Goal: Task Accomplishment & Management: Manage account settings

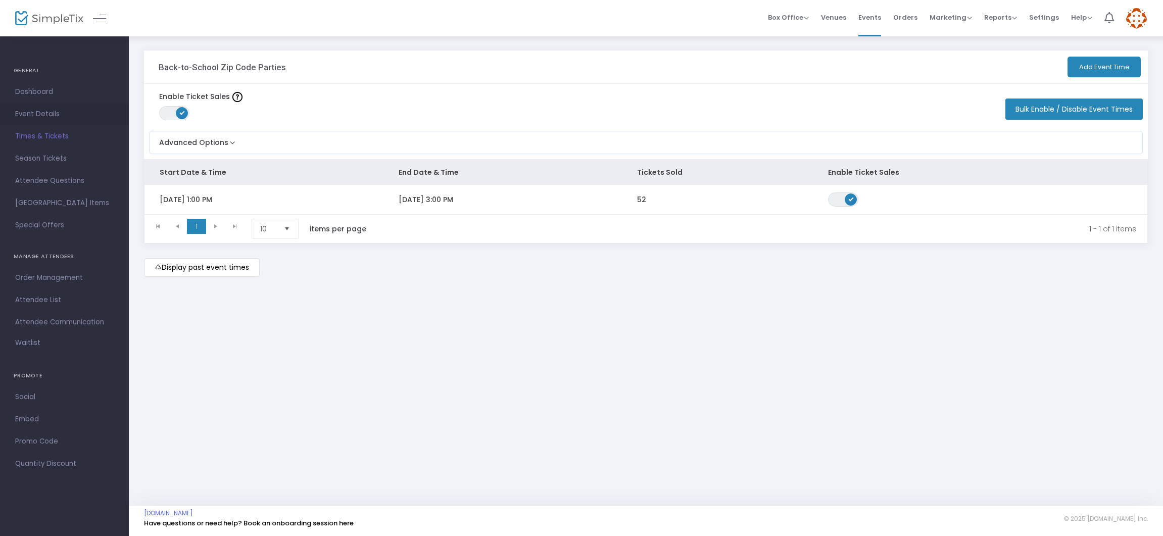
click at [54, 115] on span "Event Details" at bounding box center [64, 114] width 99 height 13
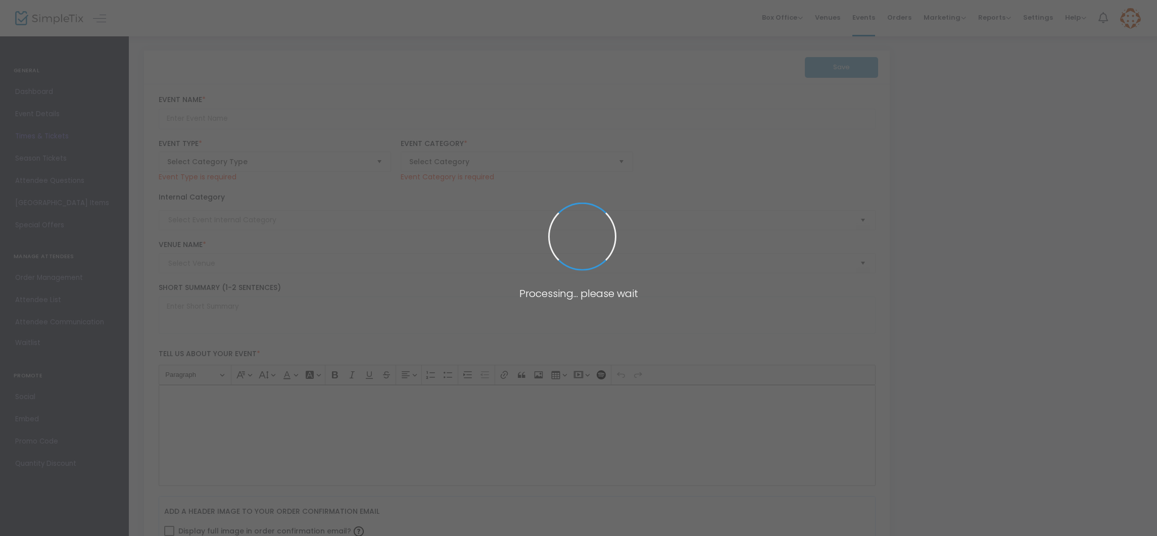
type input "Back-to-School Zip Code Parties"
type textarea "We hope you’ll join us to kick off the new school year at one of our MSA Zip Co…"
type input "Tell Us You're Coming!"
type input "Various Locations"
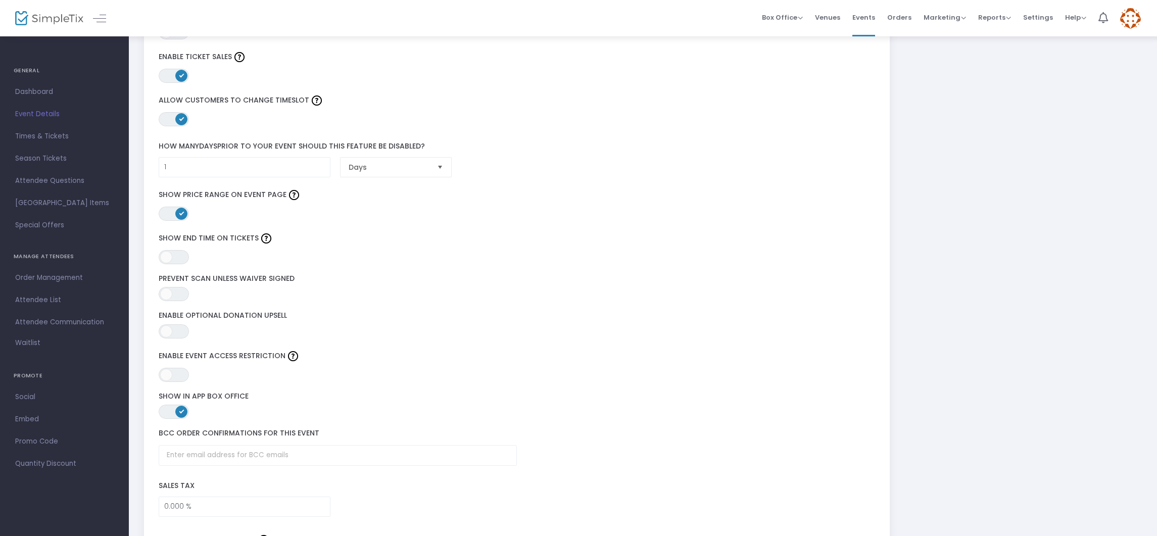
scroll to position [1267, 0]
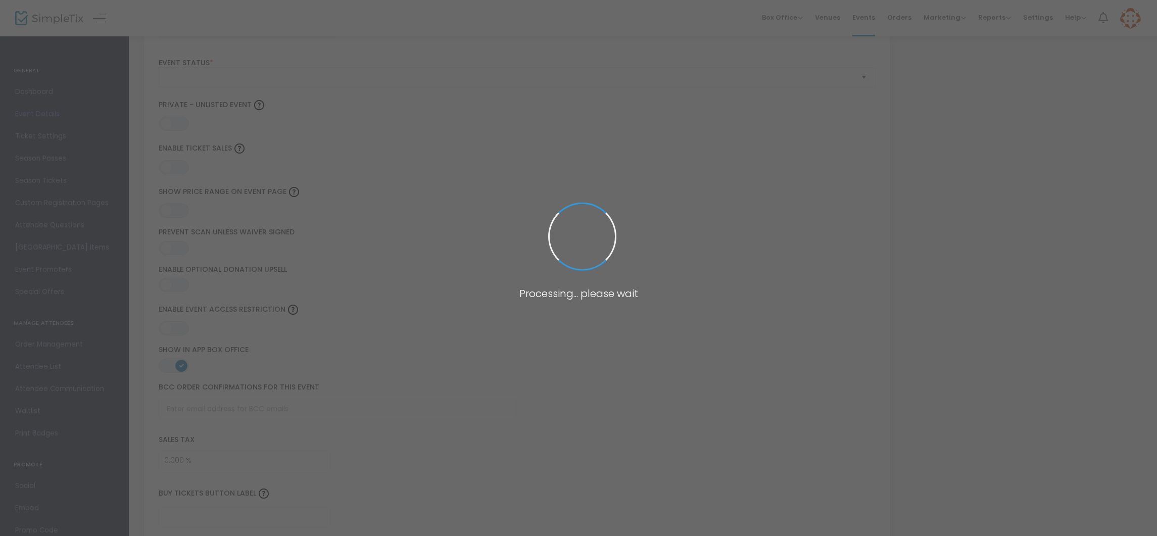
type input "Back-to-School Zip Code Parties"
type textarea "We hope you’ll join us to kick off the new school year at one of our MSA Zip Co…"
type input "Tell Us You're Coming!"
type input "Various Locations"
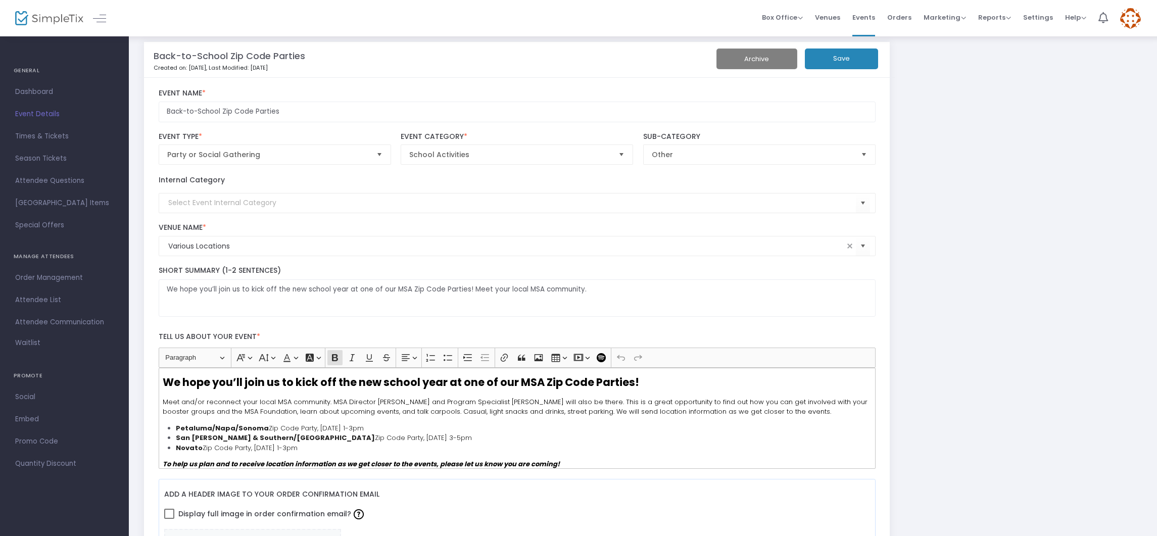
scroll to position [7, 0]
